Goal: Information Seeking & Learning: Learn about a topic

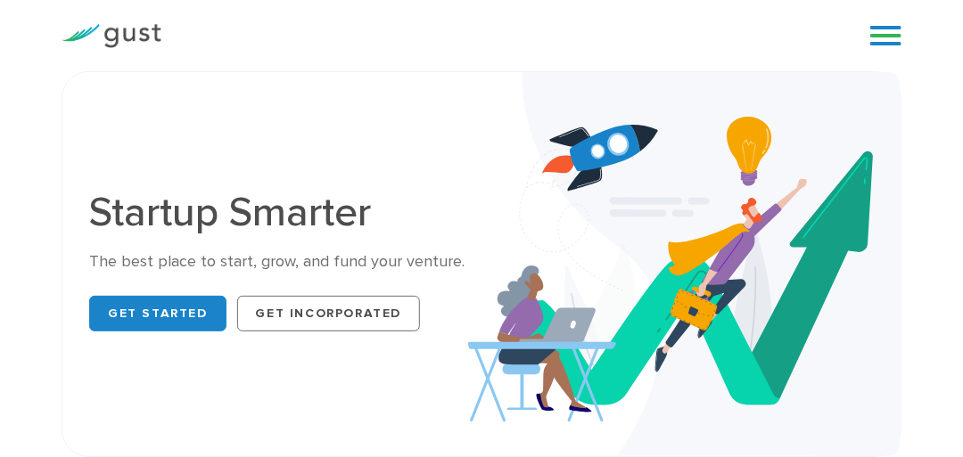
click at [888, 33] on link at bounding box center [885, 35] width 31 height 27
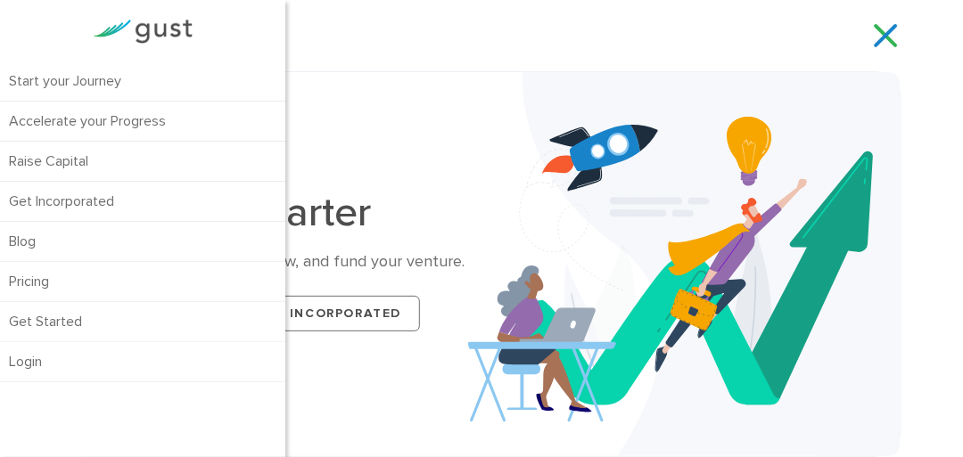
drag, startPoint x: 921, startPoint y: 42, endPoint x: 968, endPoint y: 32, distance: 48.2
drag, startPoint x: 960, startPoint y: 9, endPoint x: 945, endPoint y: -18, distance: 30.7
drag, startPoint x: 919, startPoint y: 35, endPoint x: 370, endPoint y: 198, distance: 572.8
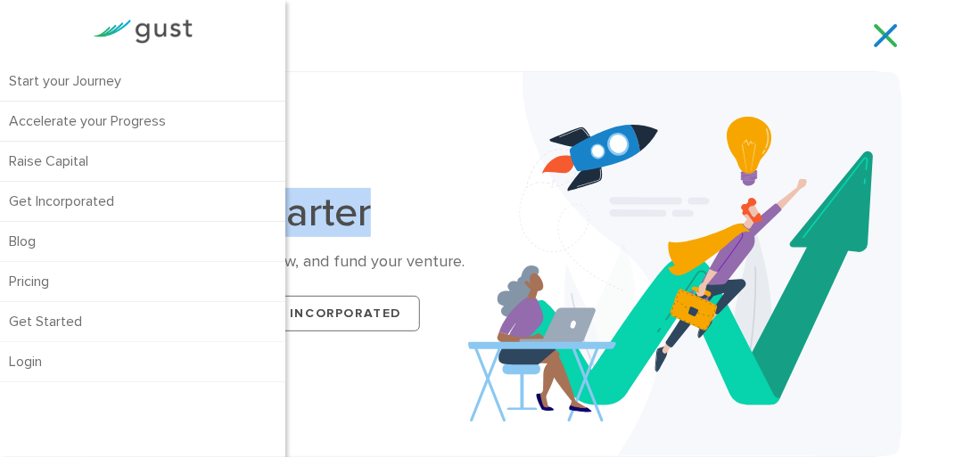
click at [369, 198] on h1 "Startup Smarter" at bounding box center [278, 213] width 379 height 41
click at [366, 198] on h1 "Startup Smarter" at bounding box center [278, 213] width 379 height 41
click at [354, 207] on h1 "Startup Smarter" at bounding box center [278, 213] width 379 height 41
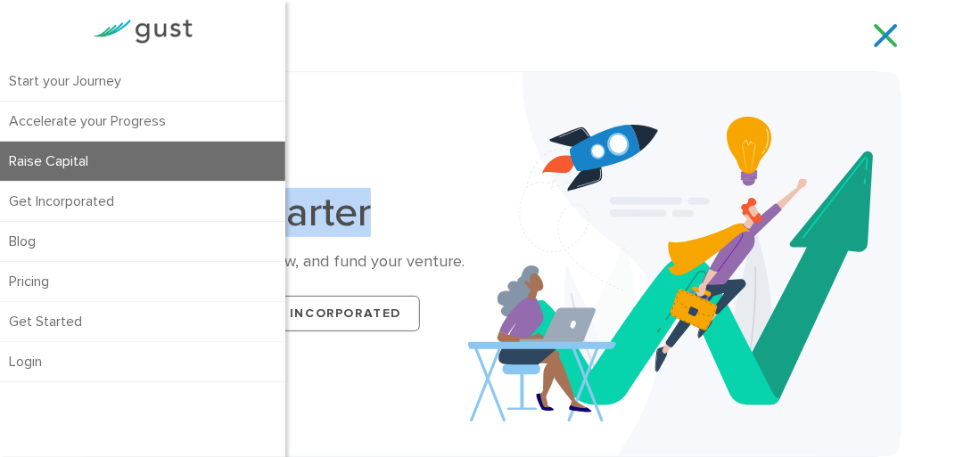
click at [150, 152] on link "Raise Capital" at bounding box center [142, 161] width 285 height 39
drag, startPoint x: 150, startPoint y: 152, endPoint x: 183, endPoint y: 193, distance: 52.6
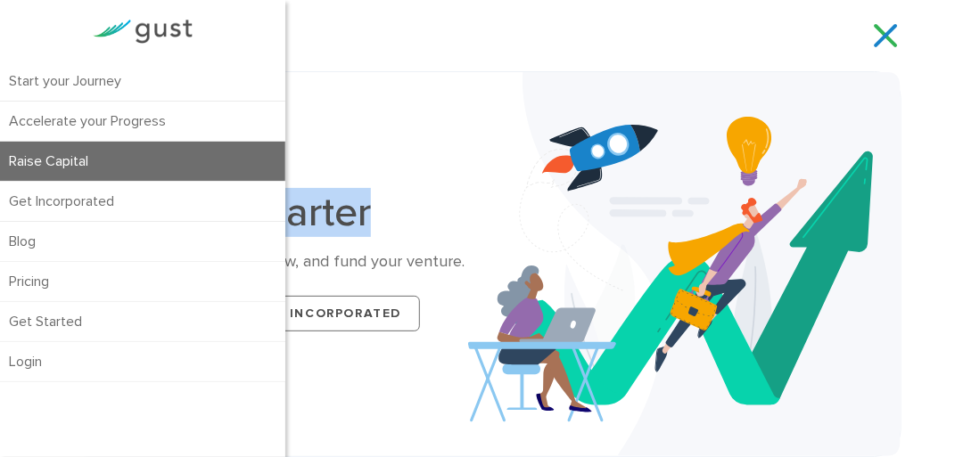
click at [150, 153] on link "Raise Capital" at bounding box center [142, 161] width 285 height 39
